Goal: Task Accomplishment & Management: Complete application form

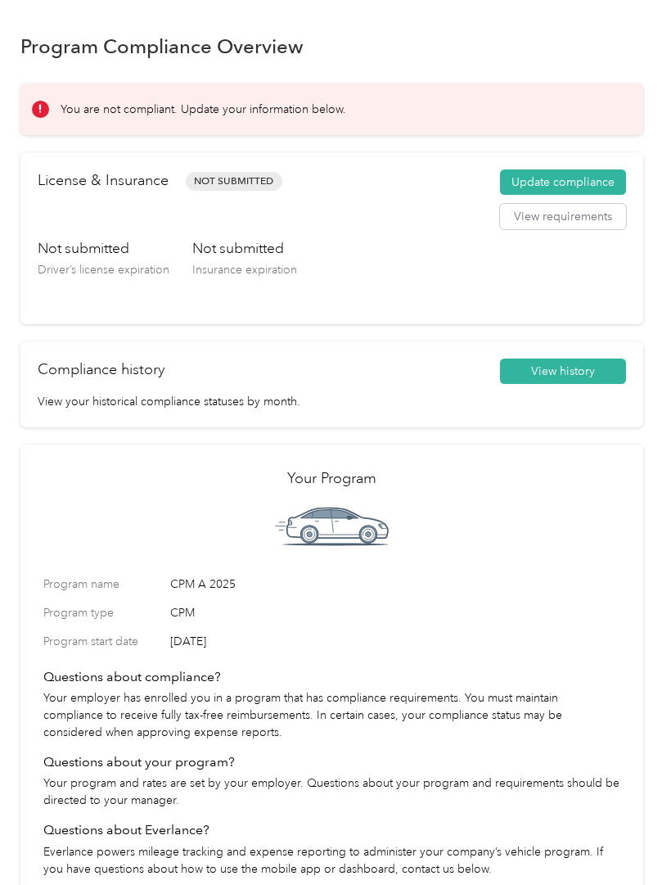
click at [621, 177] on button "Update compliance" at bounding box center [563, 182] width 126 height 26
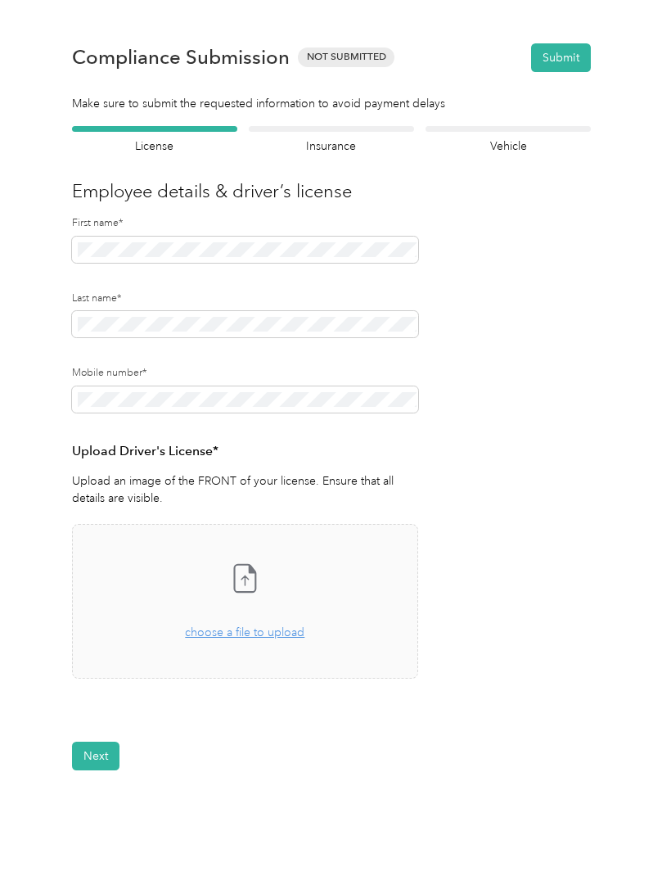
click at [247, 584] on icon at bounding box center [244, 578] width 33 height 33
click at [91, 796] on button "Next" at bounding box center [95, 805] width 47 height 29
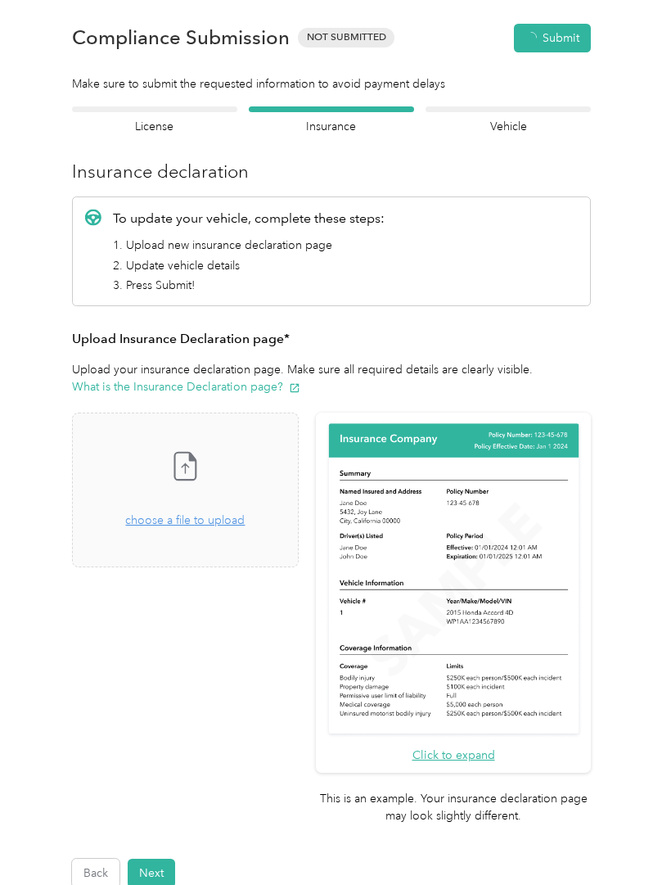
scroll to position [20, 0]
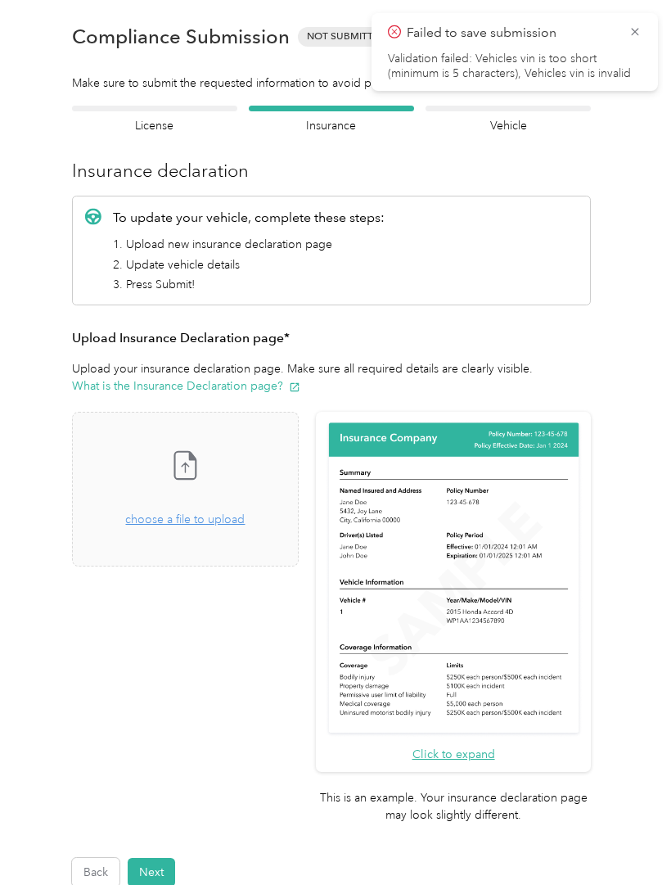
click at [156, 858] on button "Next" at bounding box center [151, 872] width 47 height 29
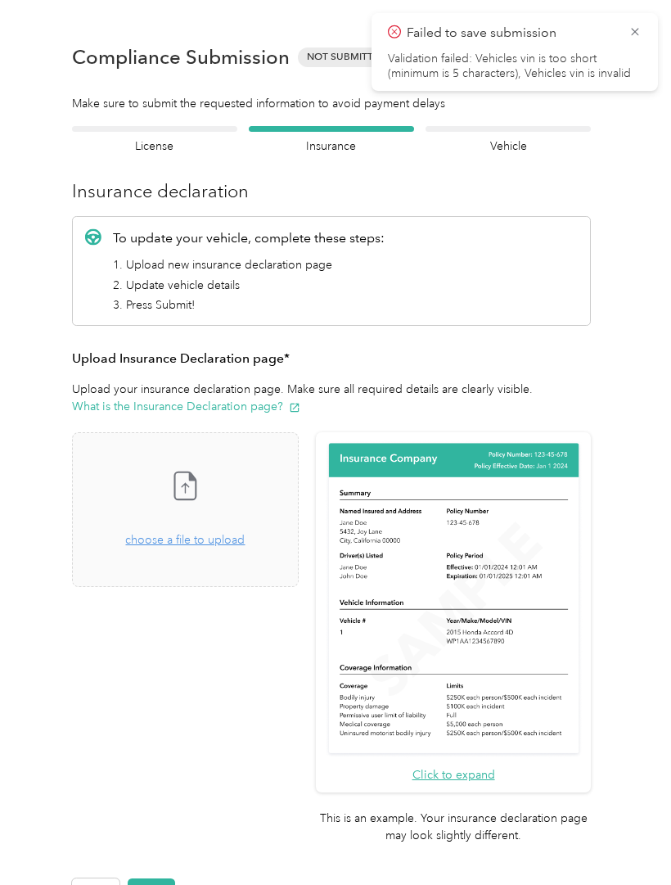
scroll to position [1, 0]
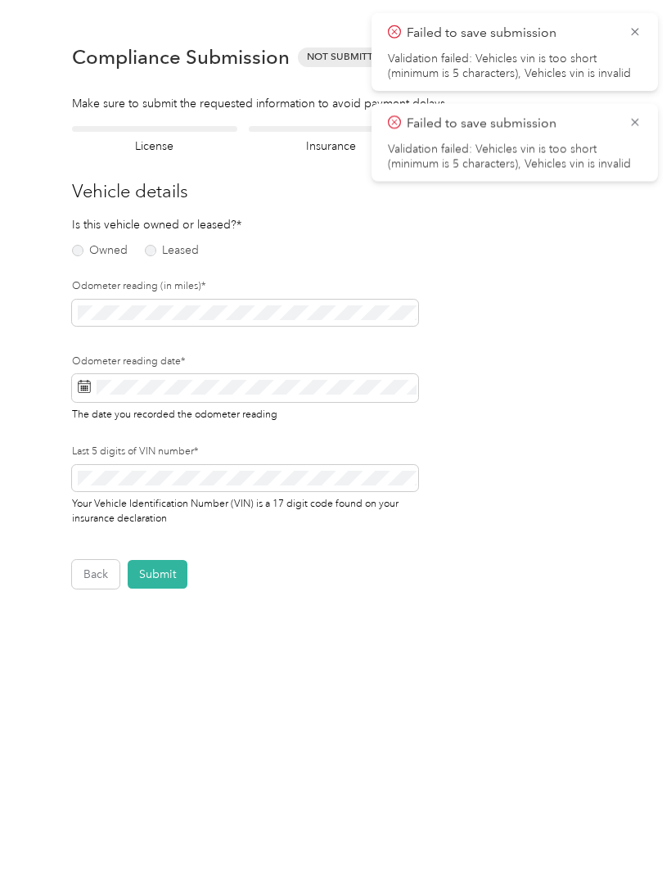
click at [641, 120] on icon at bounding box center [635, 122] width 13 height 15
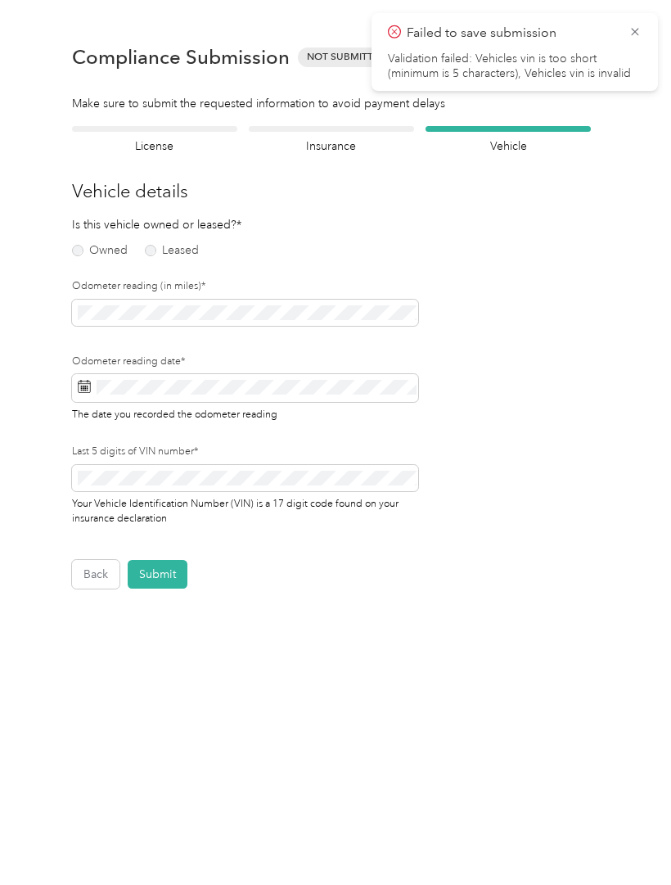
click at [623, 29] on span "Failed to save submission" at bounding box center [515, 33] width 254 height 20
click at [639, 22] on div "Failed to save submission Validation failed: Vehicles vin is too short (minimum…" at bounding box center [515, 52] width 287 height 78
click at [637, 29] on icon at bounding box center [635, 32] width 13 height 15
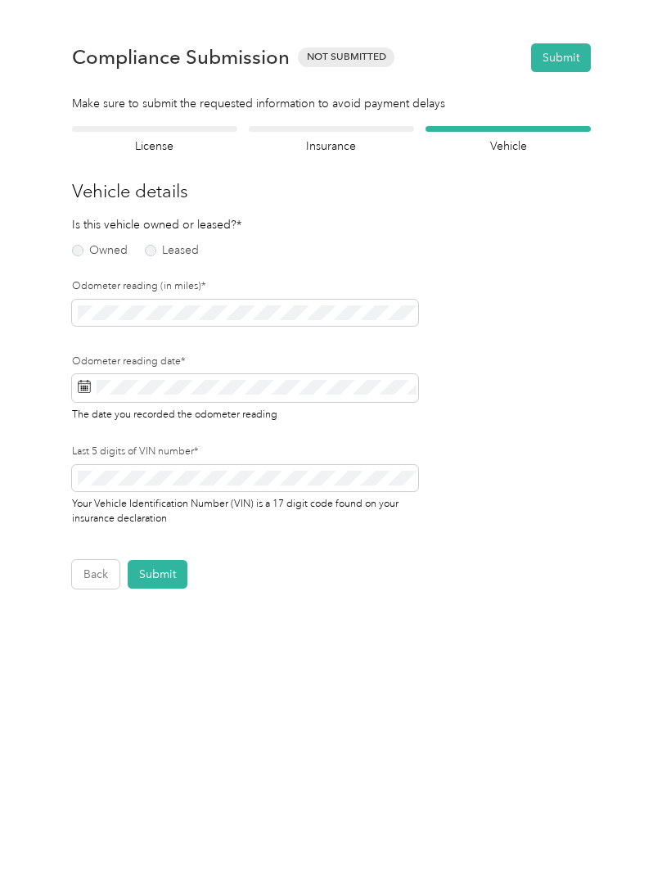
scroll to position [0, 0]
click at [87, 579] on button "Back" at bounding box center [95, 574] width 47 height 29
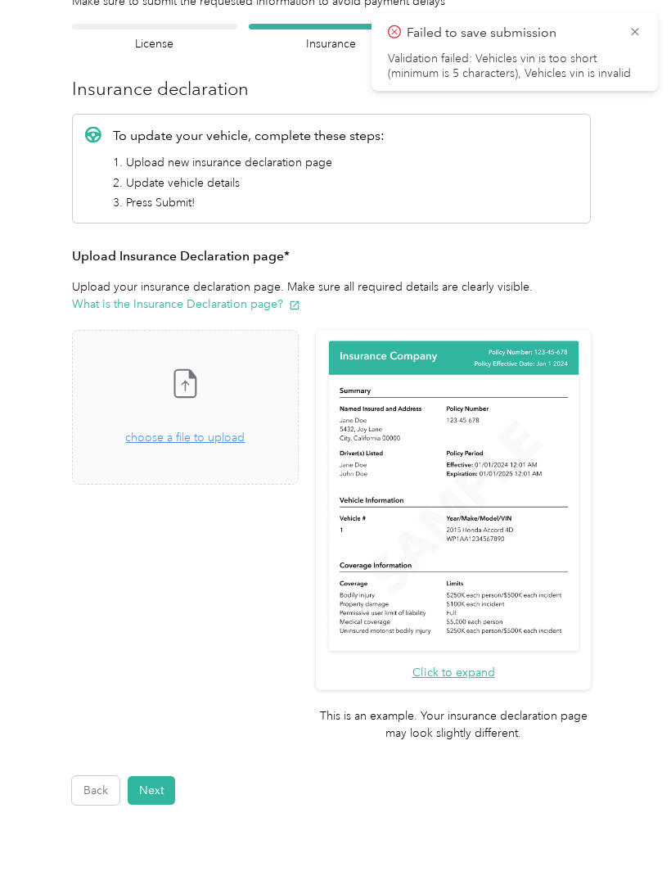
scroll to position [109, 0]
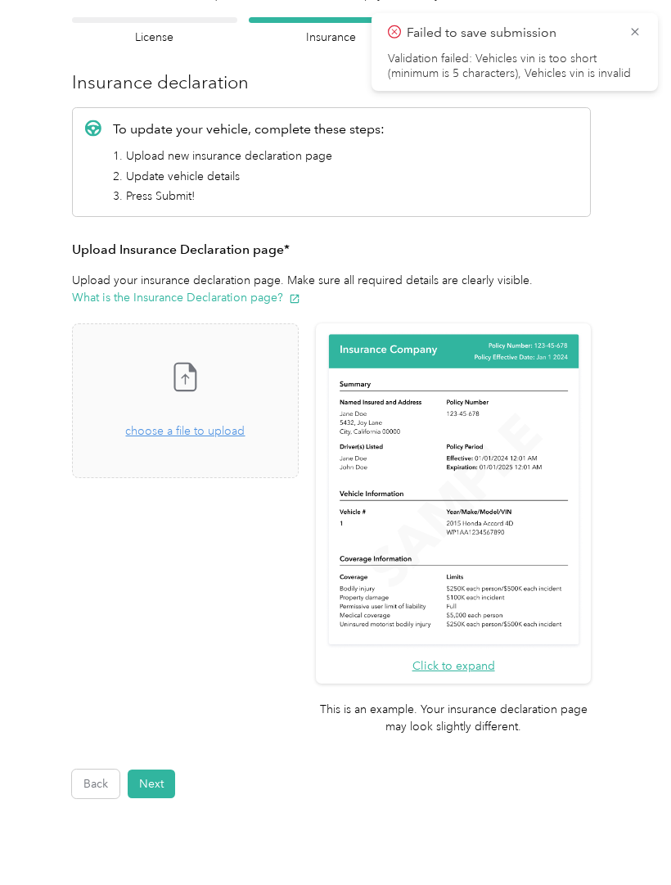
click at [245, 434] on span "choose a file to upload" at bounding box center [185, 431] width 120 height 14
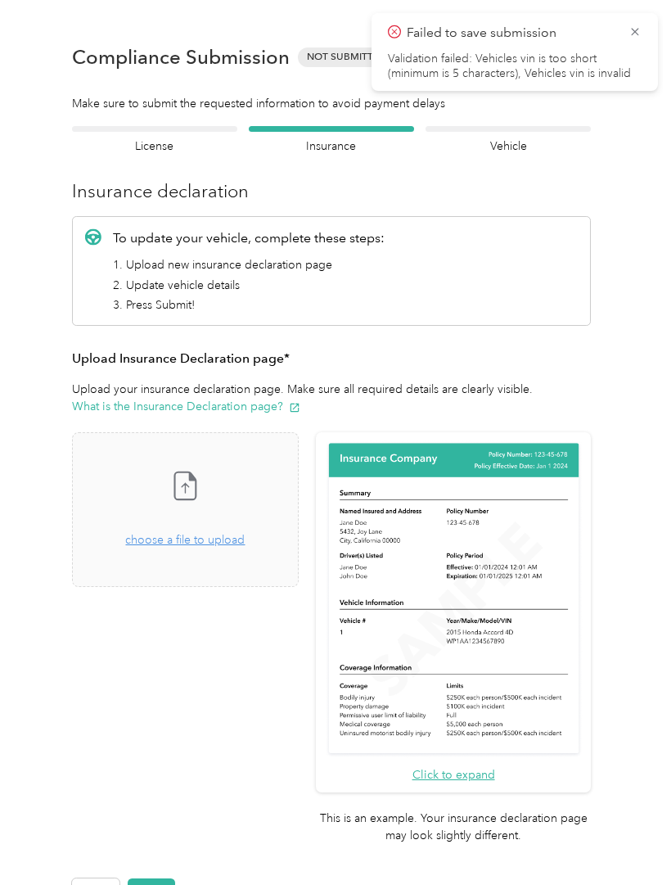
scroll to position [0, 0]
click at [631, 25] on icon at bounding box center [635, 32] width 13 height 15
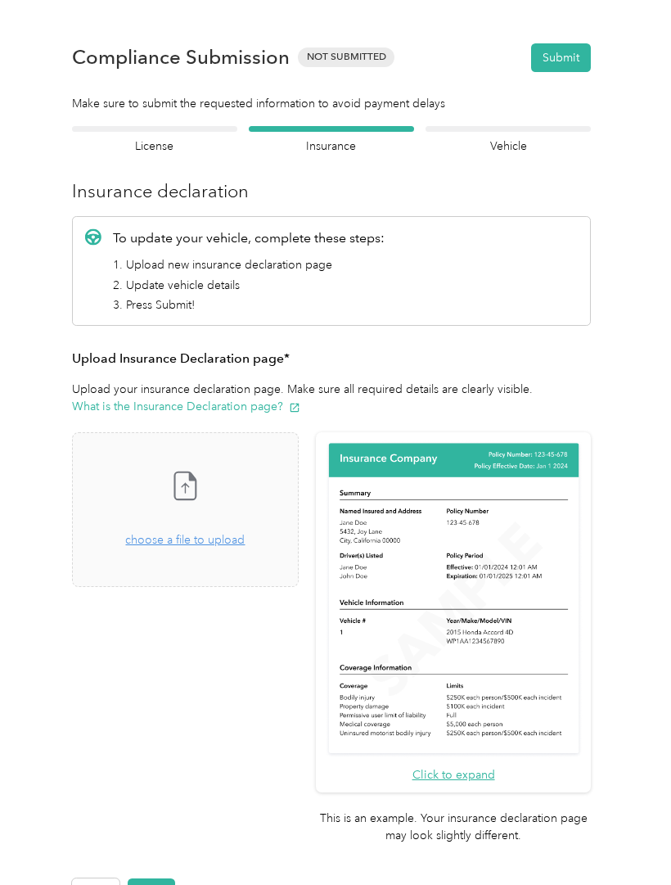
click at [201, 470] on icon at bounding box center [185, 485] width 33 height 33
click at [196, 538] on span "choose a file to upload" at bounding box center [185, 540] width 120 height 14
click at [168, 879] on button "Next" at bounding box center [151, 893] width 47 height 29
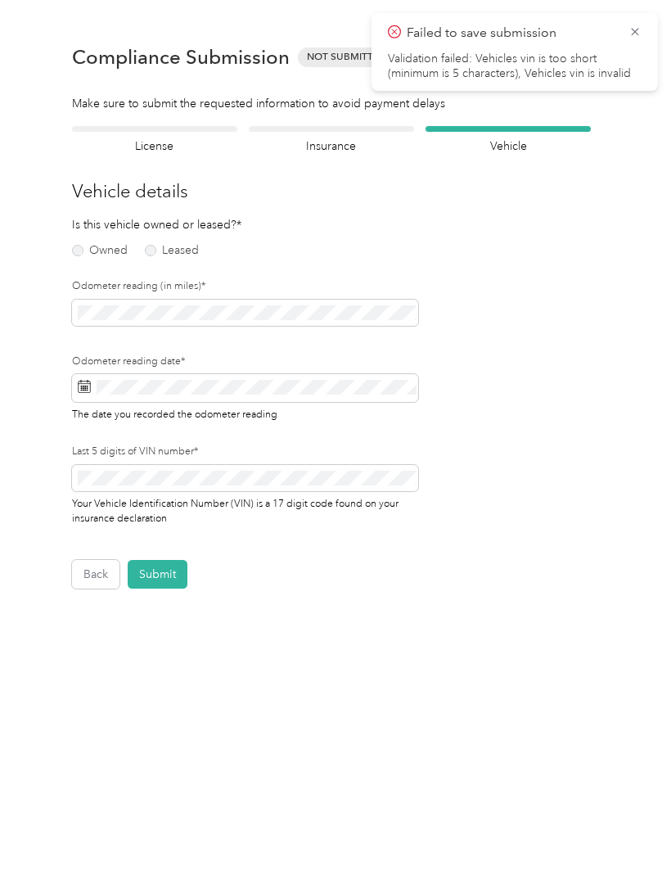
click at [115, 255] on label "Owned" at bounding box center [100, 250] width 56 height 11
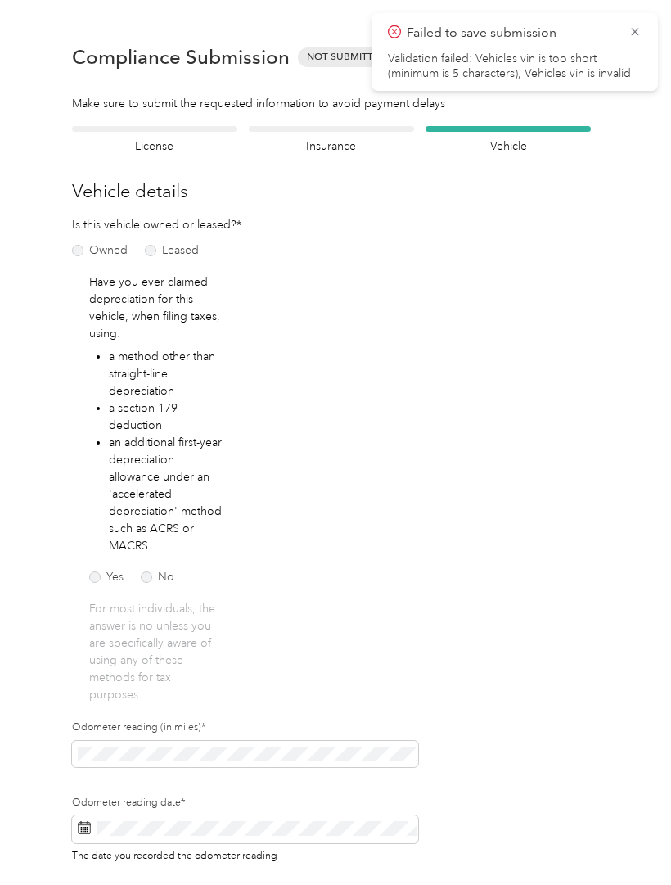
click at [160, 572] on label "No" at bounding box center [158, 577] width 34 height 11
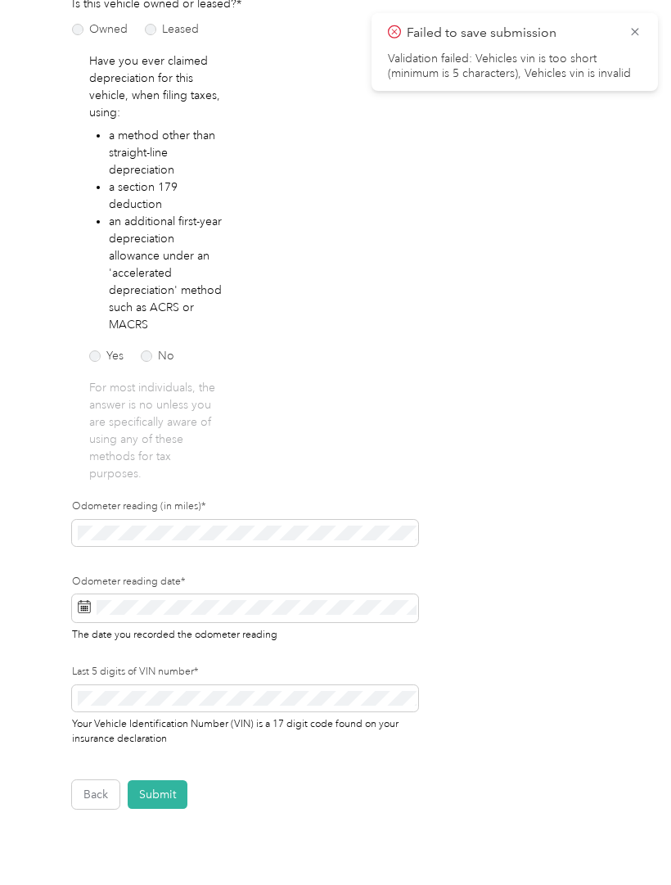
scroll to position [227, 0]
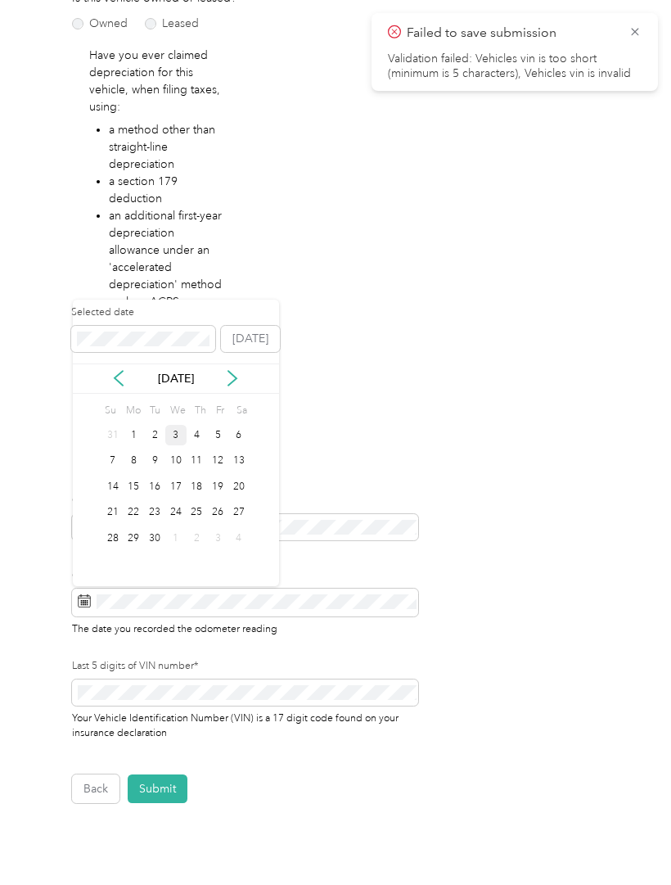
click at [173, 437] on div "3" at bounding box center [175, 435] width 21 height 20
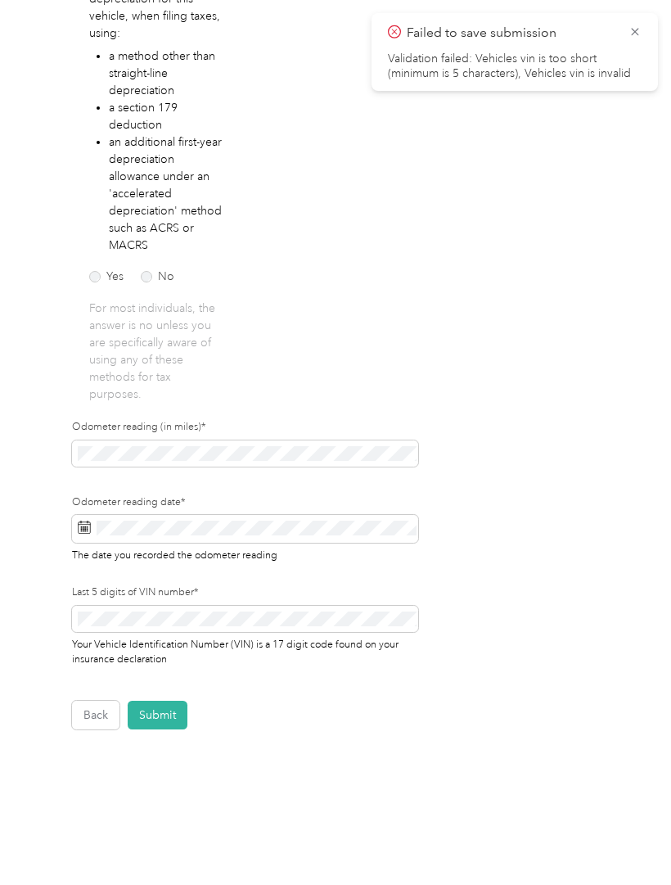
scroll to position [300, 0]
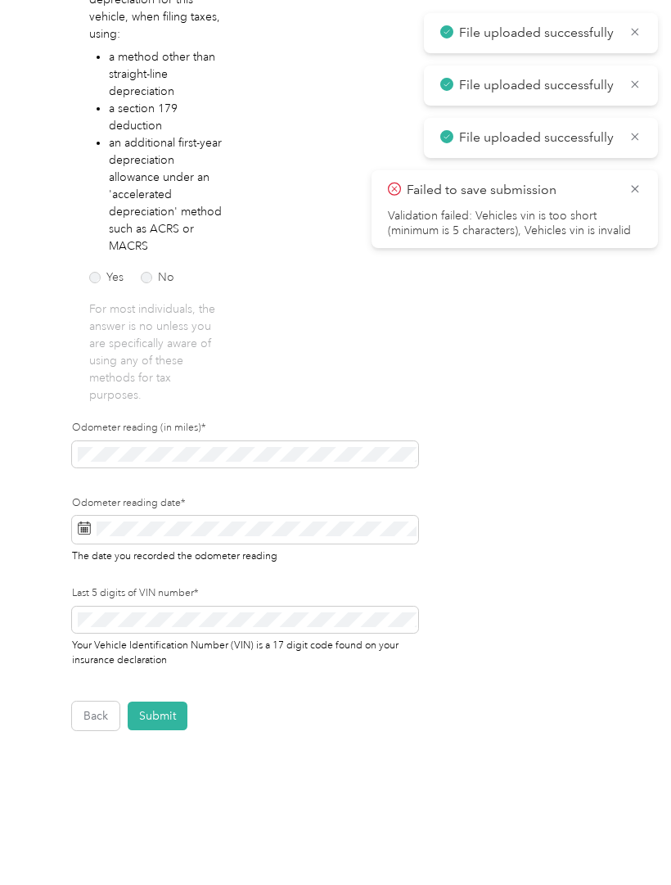
click at [168, 711] on button "Submit" at bounding box center [158, 716] width 60 height 29
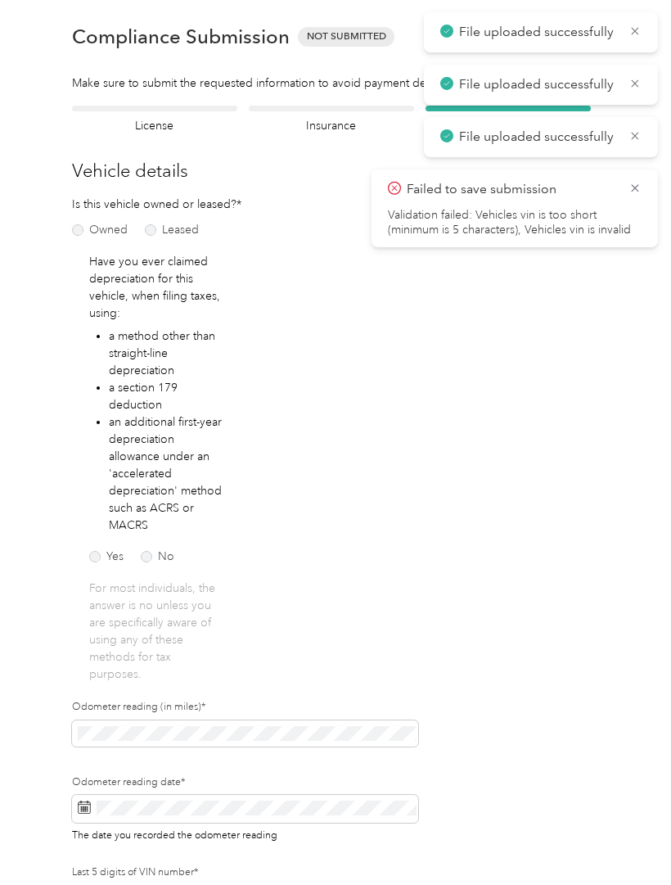
scroll to position [1, 0]
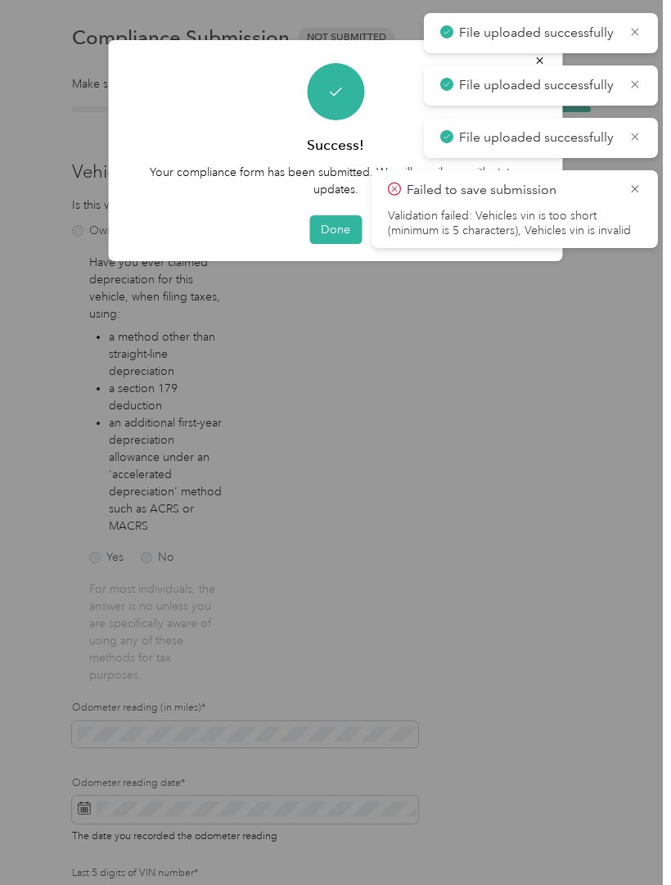
click at [335, 224] on button "Done" at bounding box center [336, 229] width 52 height 29
